Goal: Navigation & Orientation: Find specific page/section

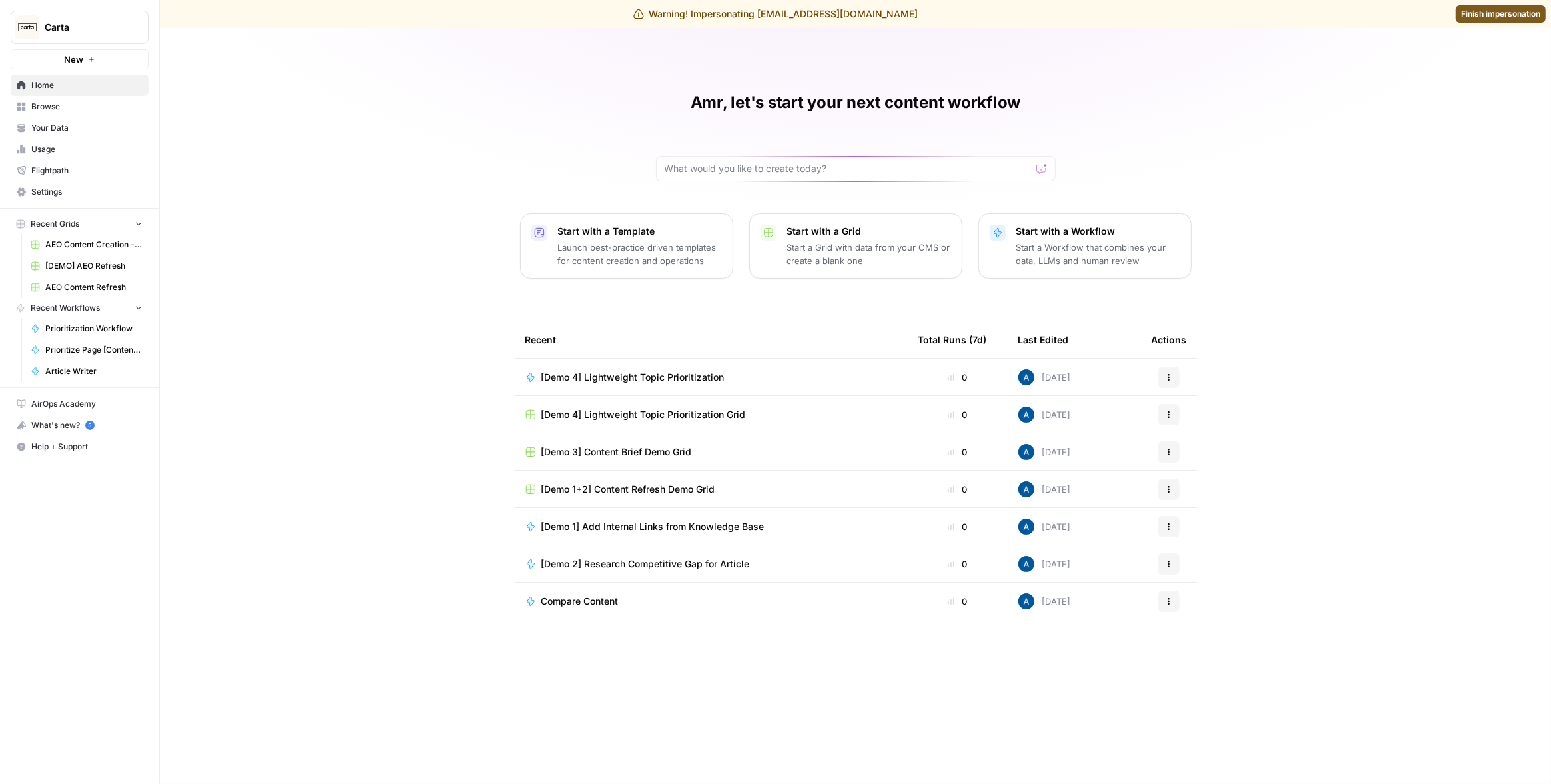
click at [66, 200] on link "Settings" at bounding box center [79, 192] width 138 height 21
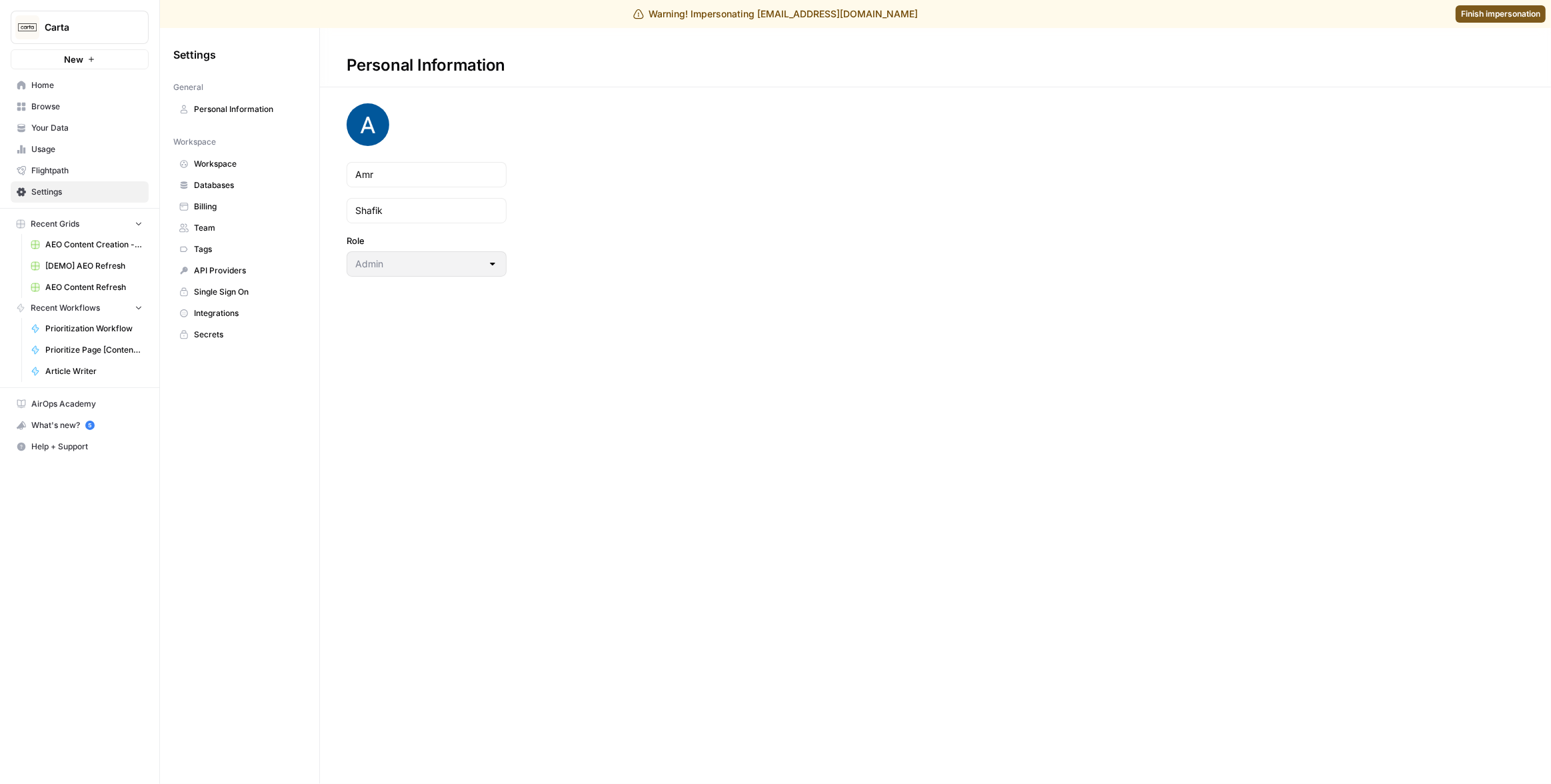
click at [61, 150] on span "Usage" at bounding box center [87, 149] width 112 height 12
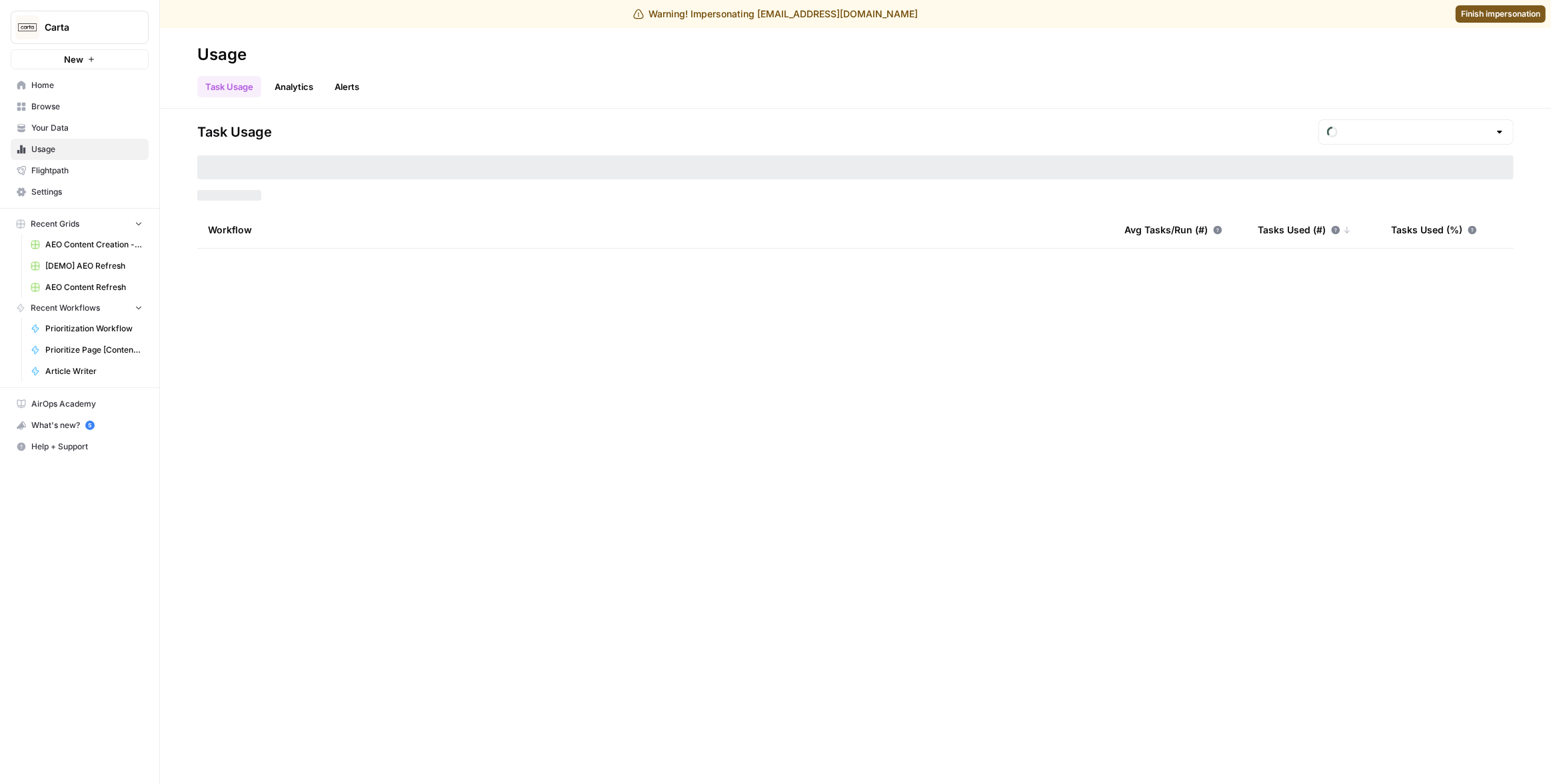
type input "August Tasks"
click at [60, 120] on link "Your Data" at bounding box center [79, 128] width 138 height 21
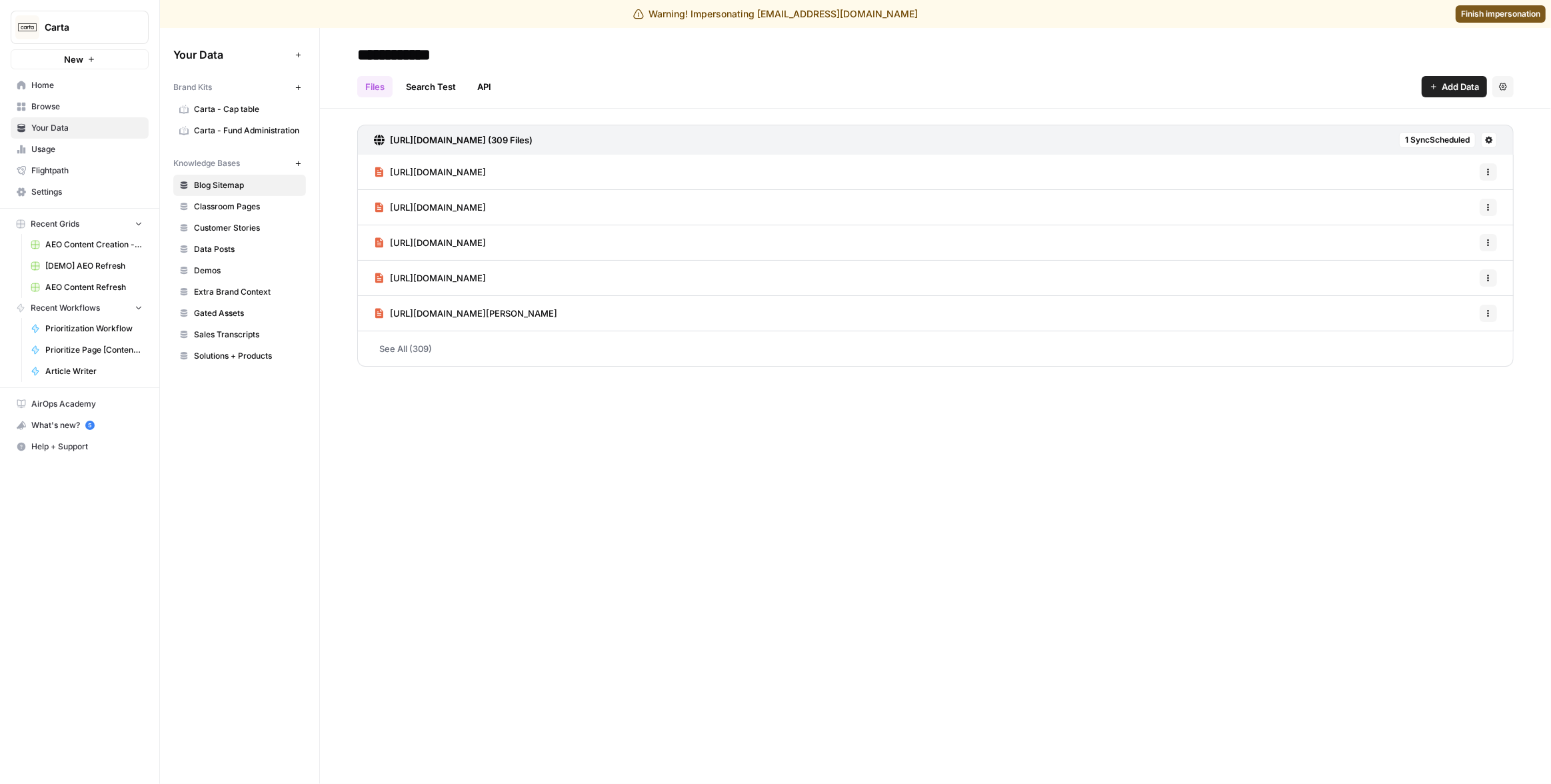
click at [64, 111] on span "Browse" at bounding box center [87, 106] width 112 height 12
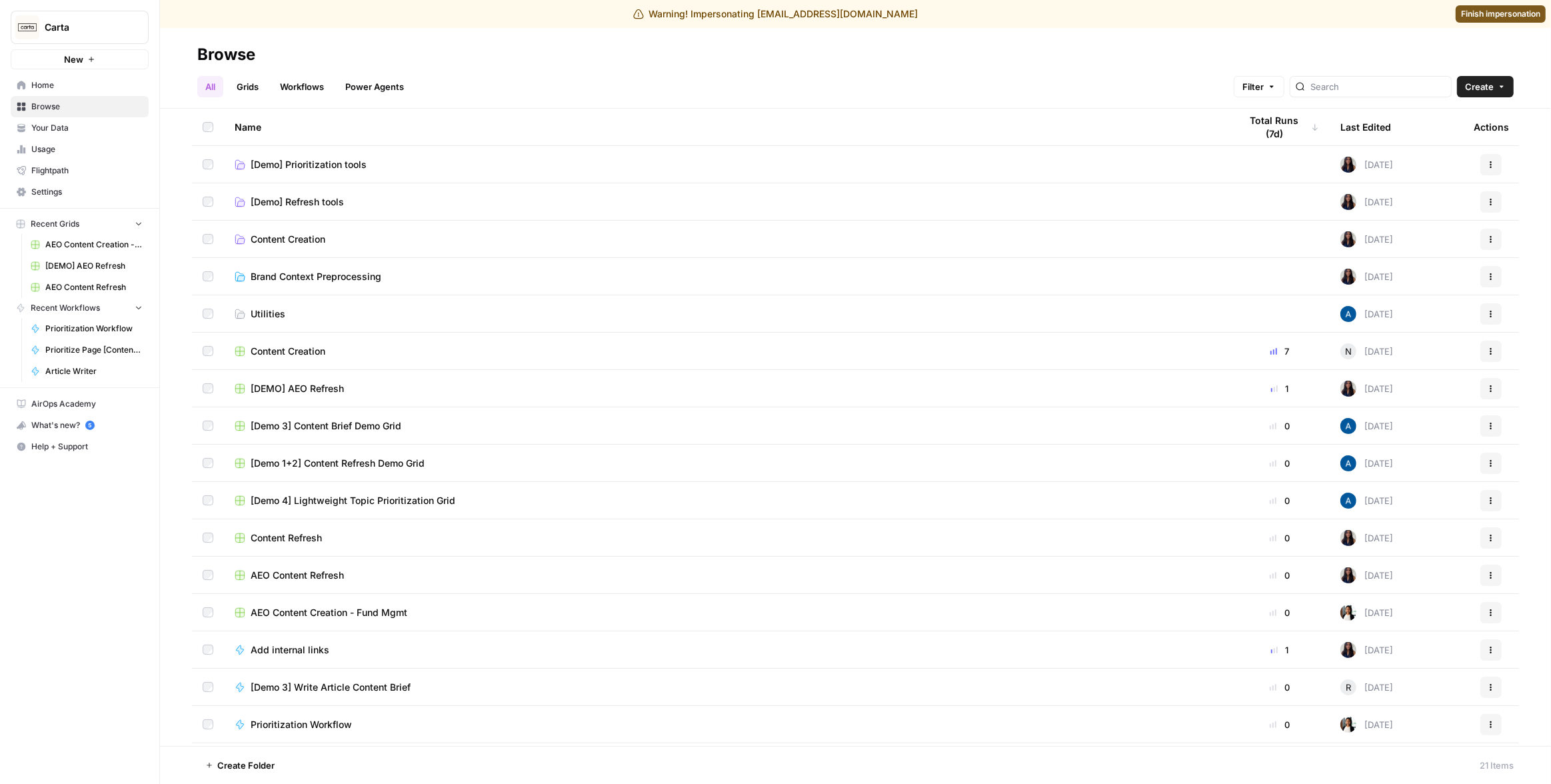
click at [51, 129] on span "Your Data" at bounding box center [87, 128] width 112 height 12
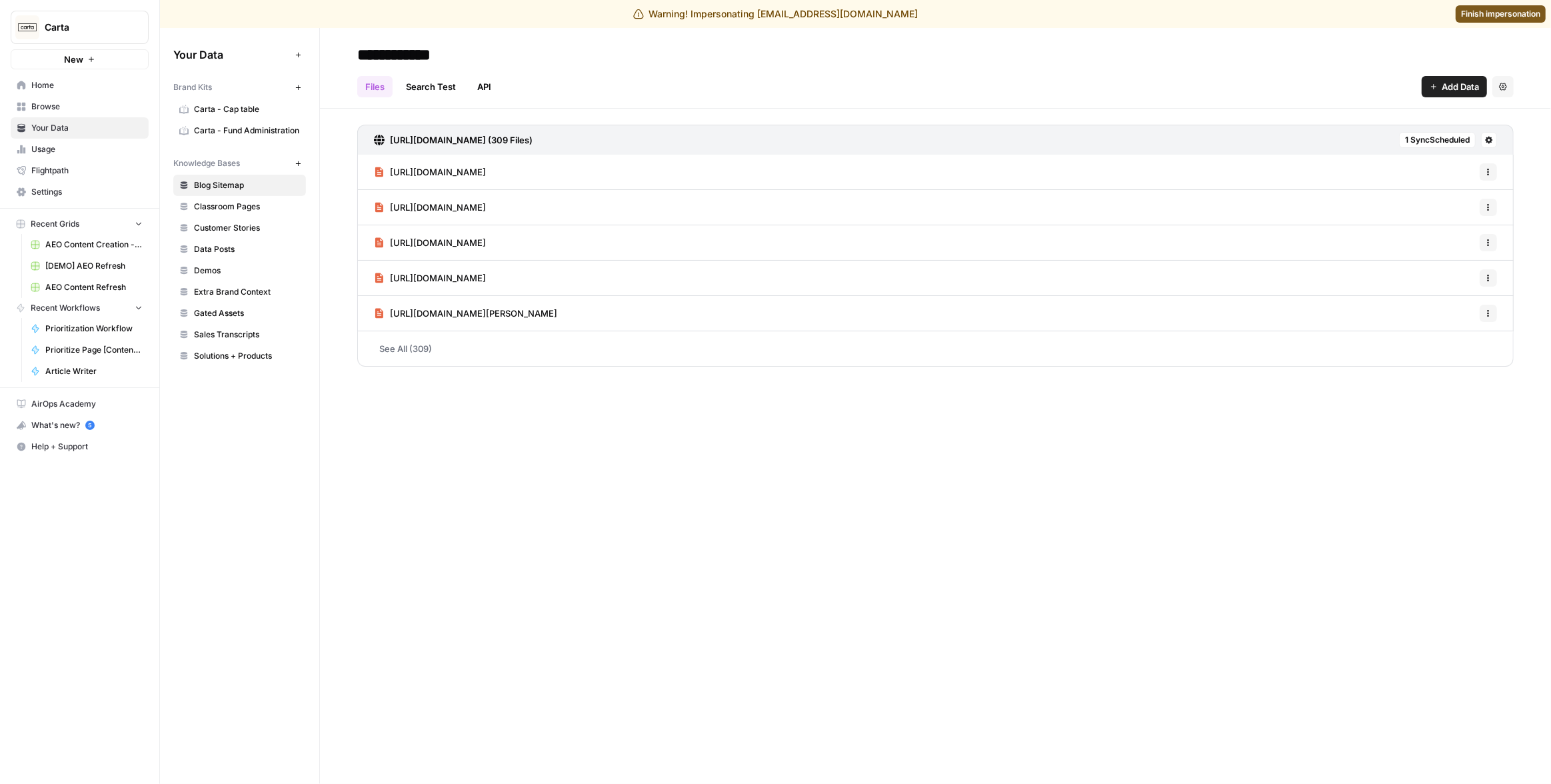
click at [240, 106] on span "Carta - Cap table" at bounding box center [246, 109] width 106 height 12
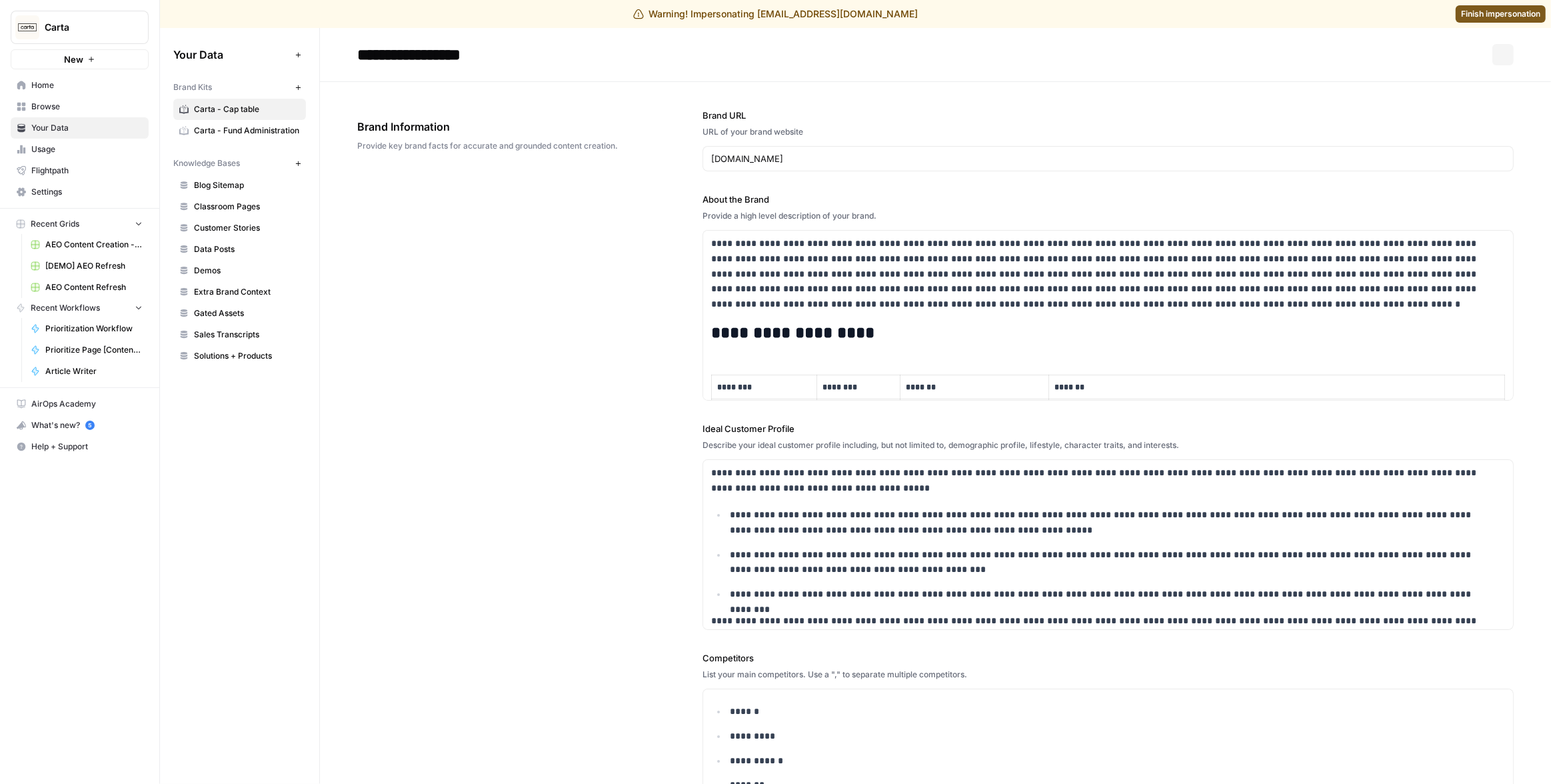
click at [237, 125] on span "Carta - Fund Administration" at bounding box center [246, 130] width 106 height 12
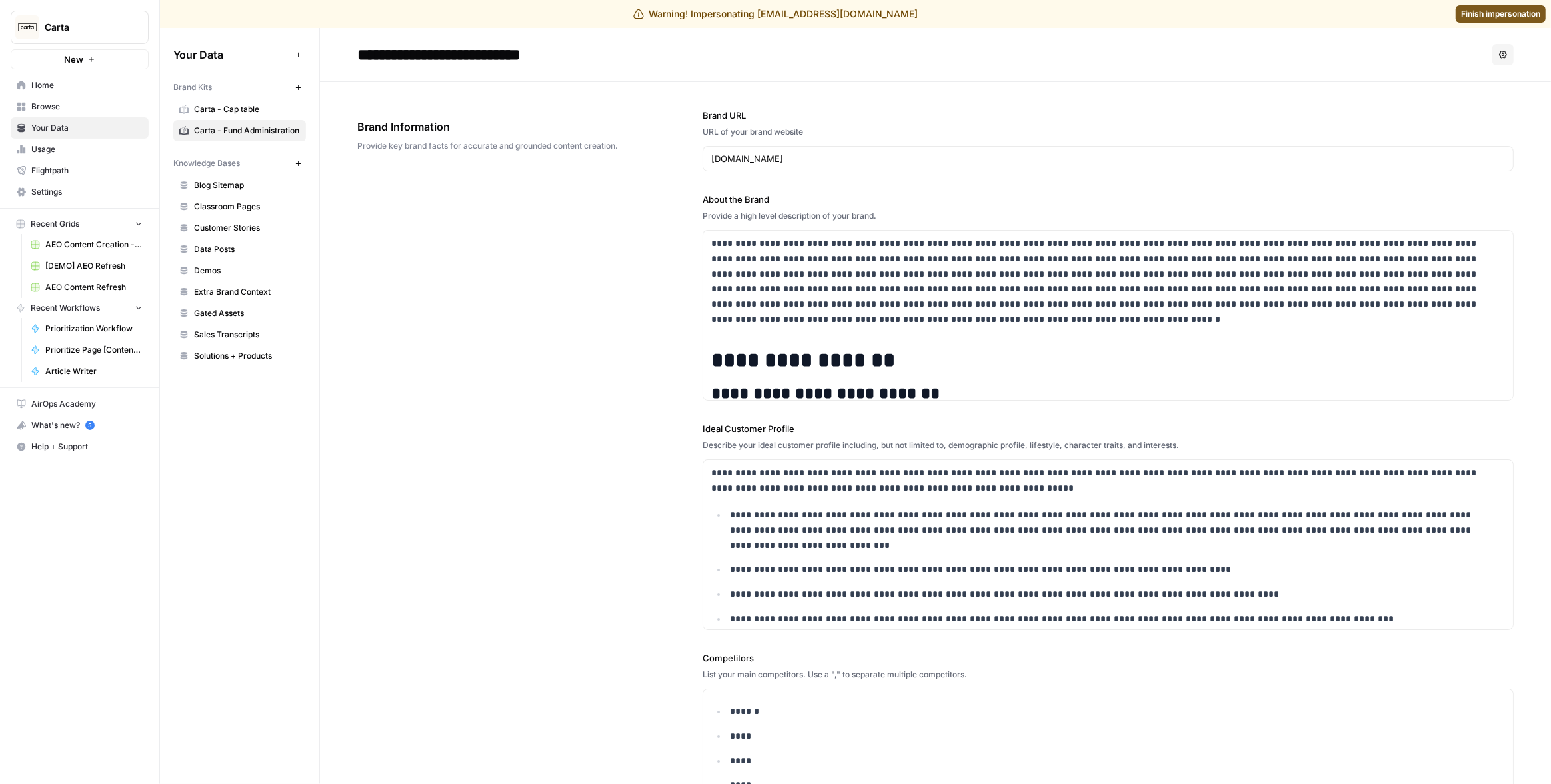
click at [1484, 12] on span "Finish impersonation" at bounding box center [1501, 14] width 79 height 12
